Goal: Communication & Community: Connect with others

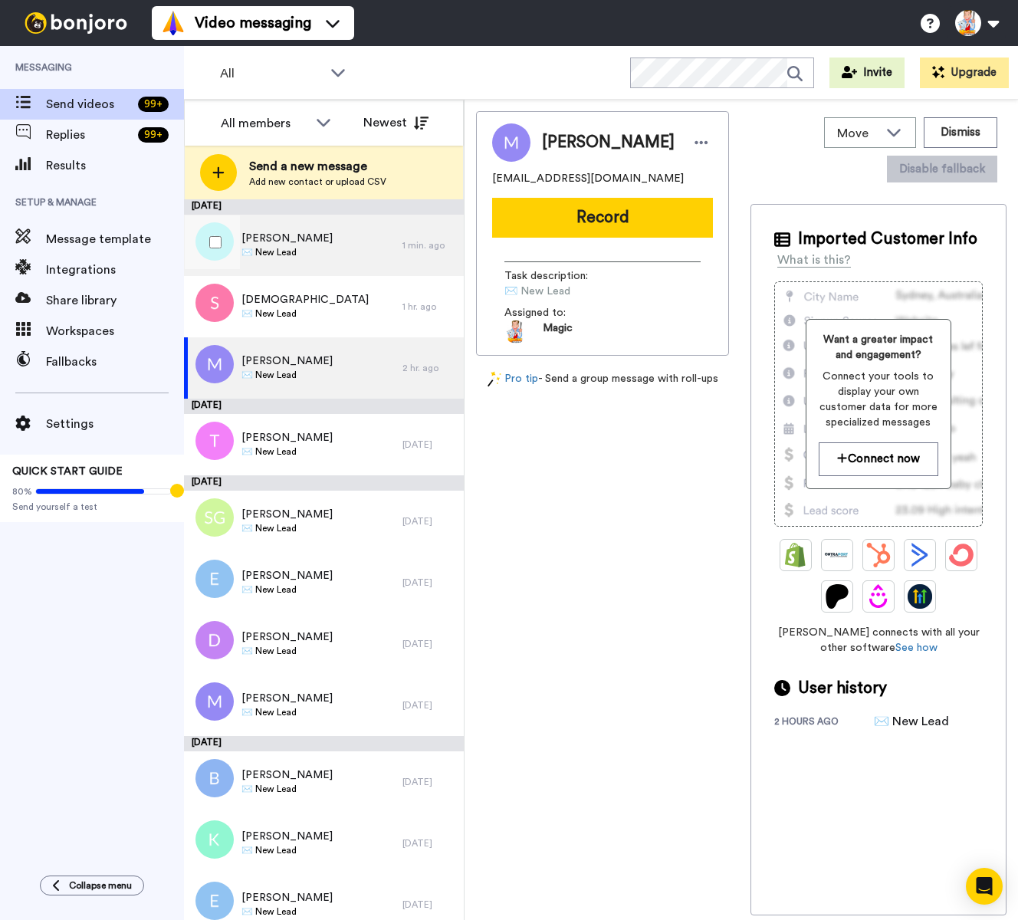
click at [357, 237] on div "[PERSON_NAME] ✉️ New Lead" at bounding box center [293, 245] width 219 height 61
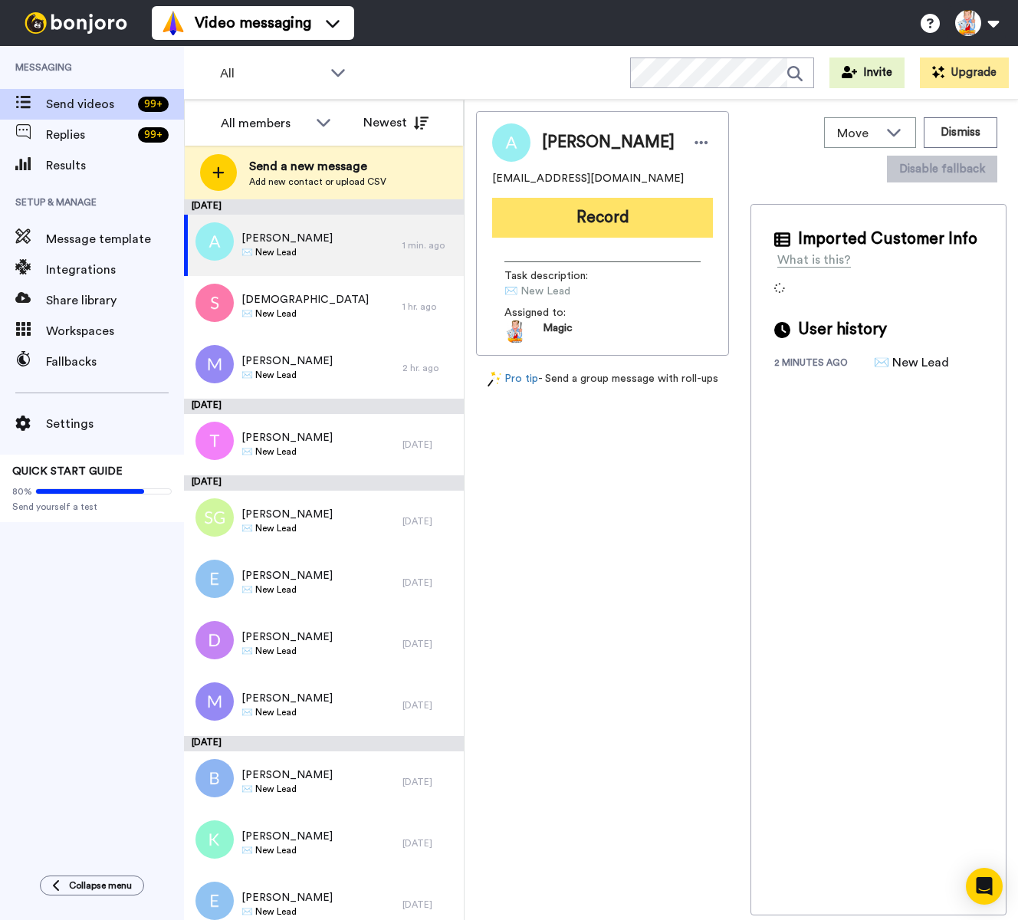
click at [555, 219] on button "Record" at bounding box center [602, 218] width 221 height 40
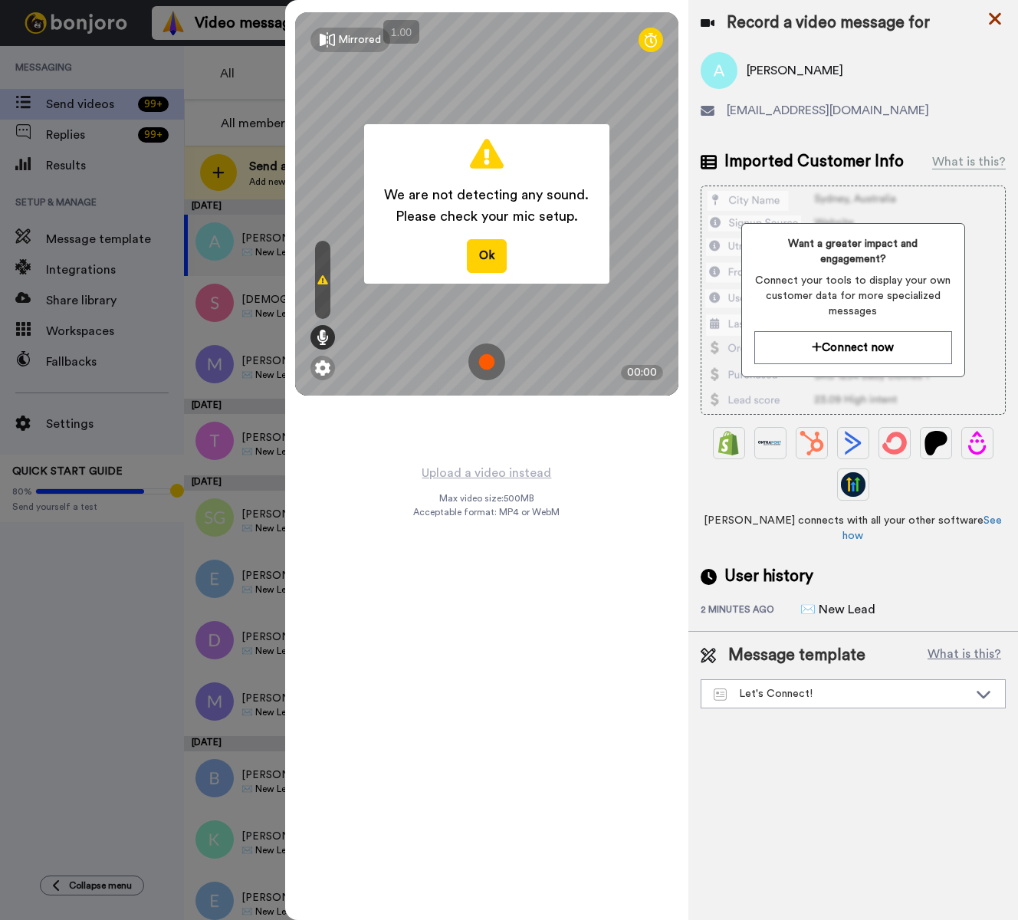
click at [997, 24] on icon at bounding box center [995, 18] width 15 height 19
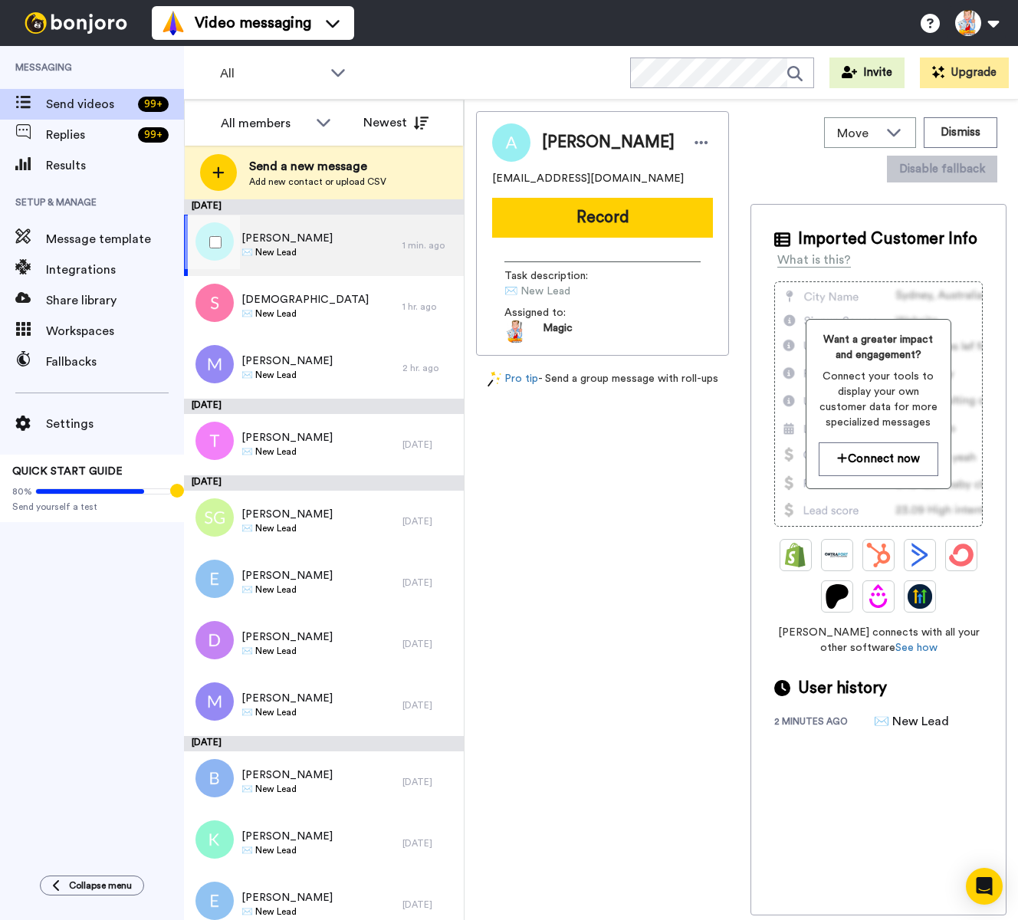
click at [327, 250] on div "Amanda Amaro ✉️ New Lead" at bounding box center [293, 245] width 219 height 61
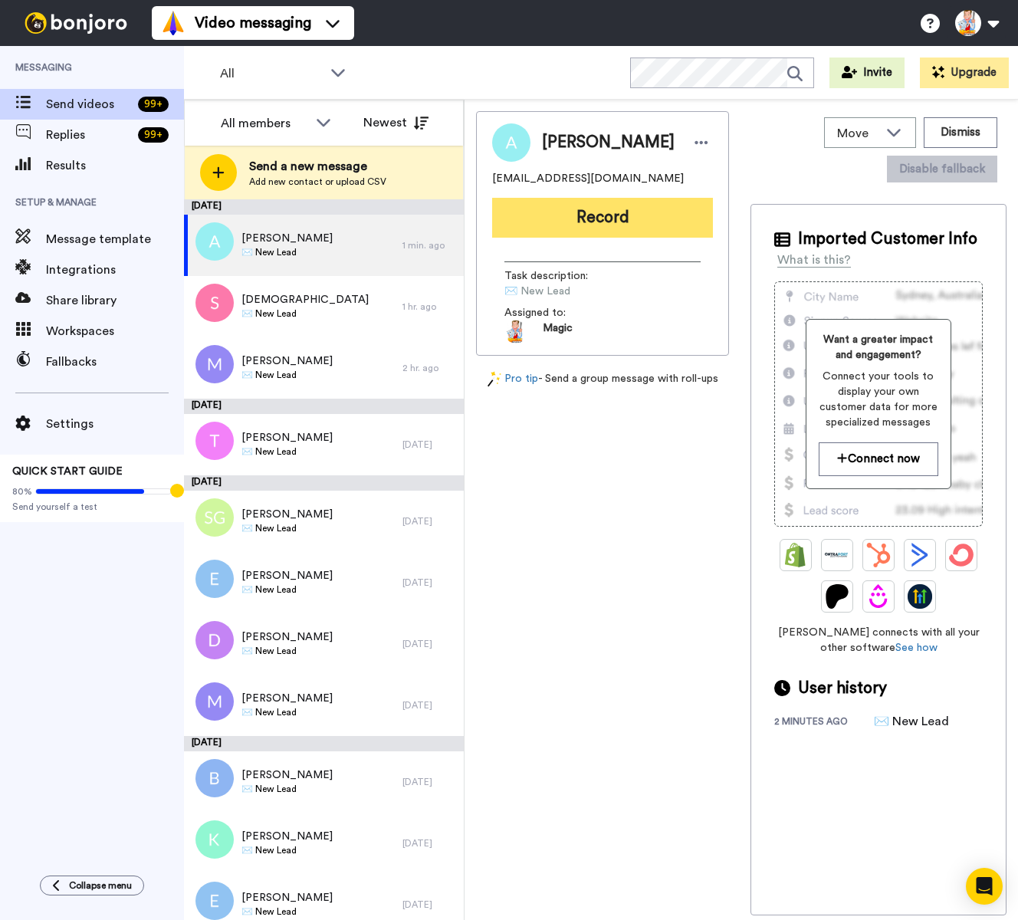
click at [590, 210] on button "Record" at bounding box center [602, 218] width 221 height 40
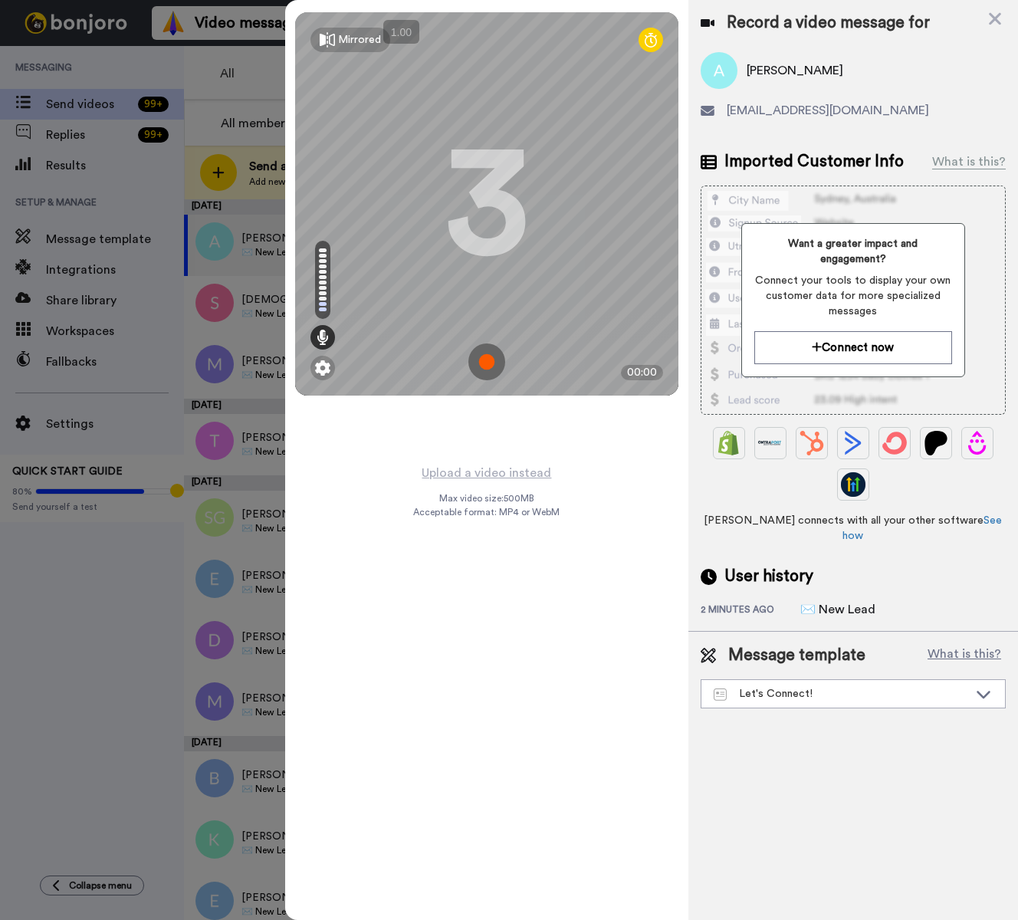
click at [487, 359] on img at bounding box center [486, 361] width 37 height 37
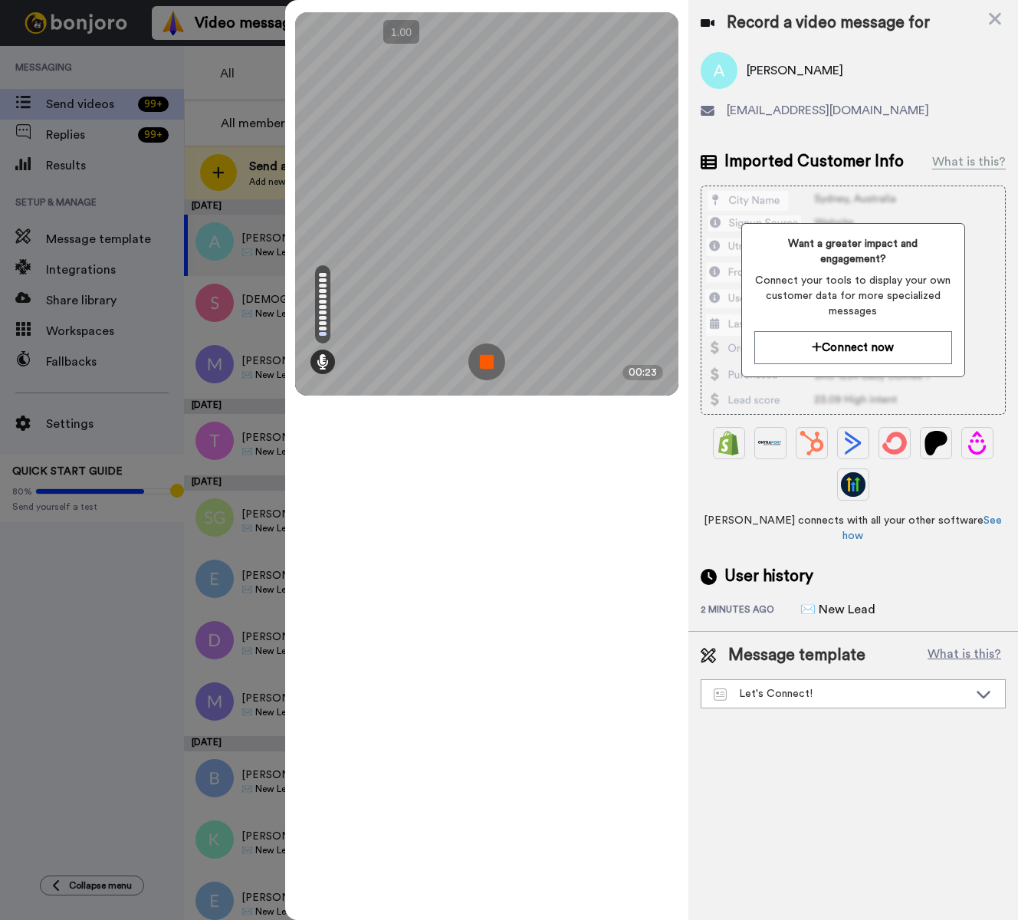
click at [487, 359] on img at bounding box center [486, 361] width 37 height 37
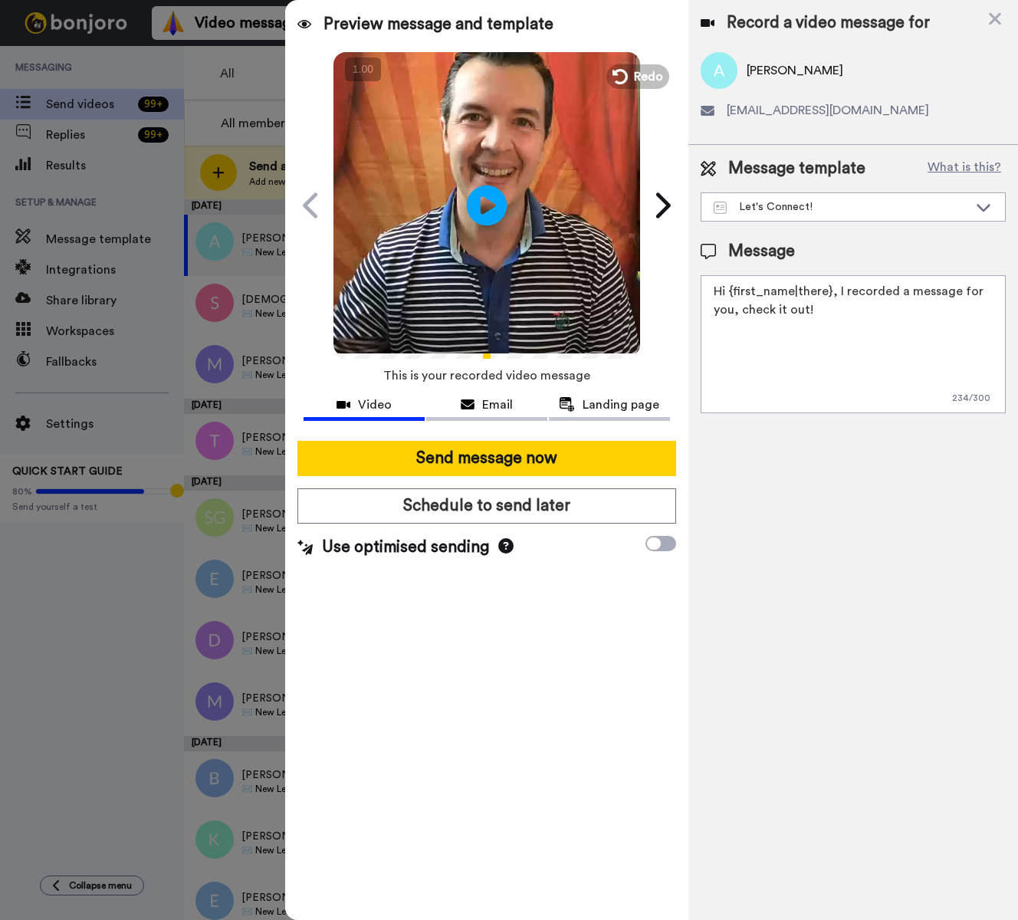
click at [497, 209] on icon at bounding box center [487, 205] width 41 height 41
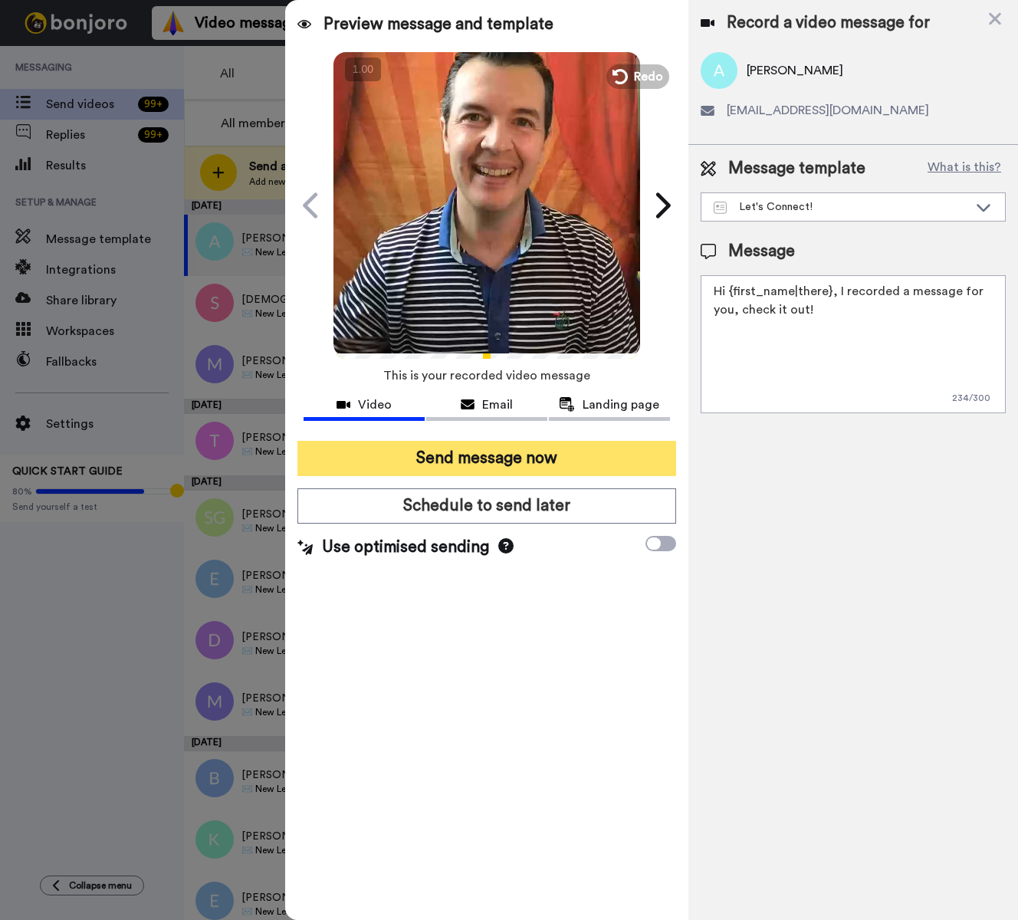
click at [551, 464] on button "Send message now" at bounding box center [486, 458] width 379 height 35
